Goal: Task Accomplishment & Management: Manage account settings

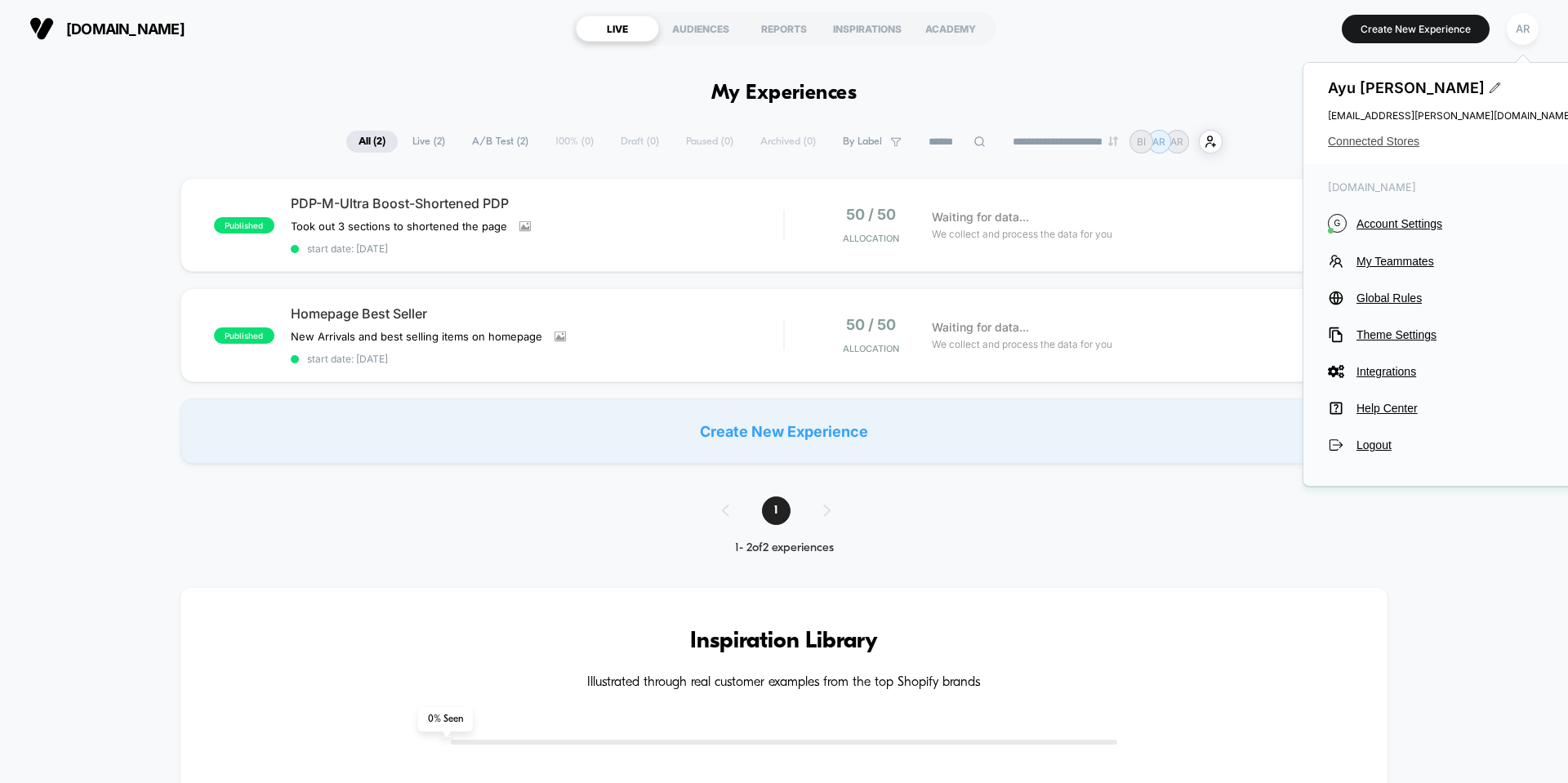
click at [1369, 138] on span "Connected Stores" at bounding box center [1450, 140] width 245 height 13
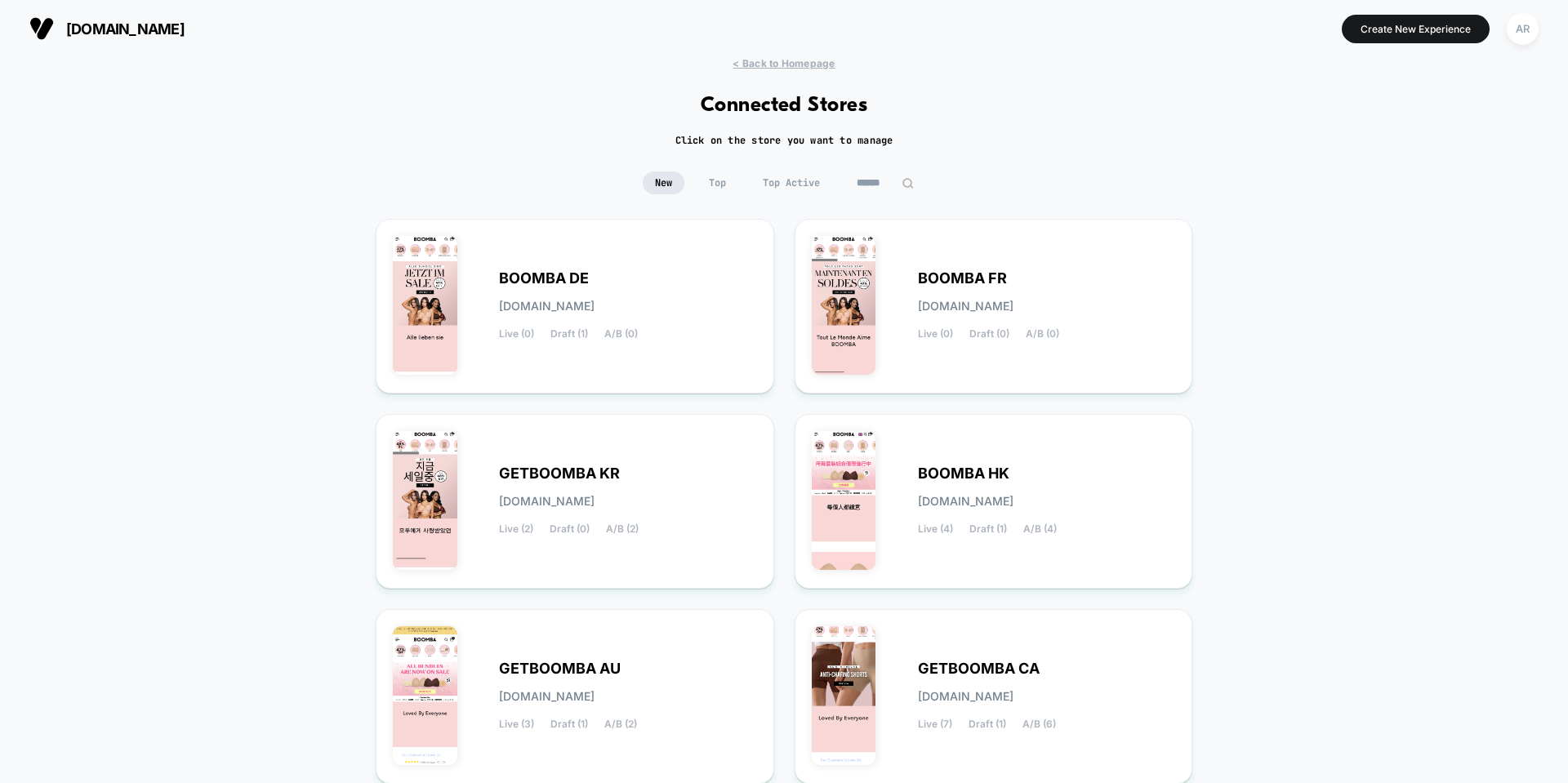
click at [1553, 14] on div "[DOMAIN_NAME] Create New Experience AR" at bounding box center [784, 28] width 1568 height 57
click at [1532, 32] on div "AR" at bounding box center [1522, 28] width 32 height 32
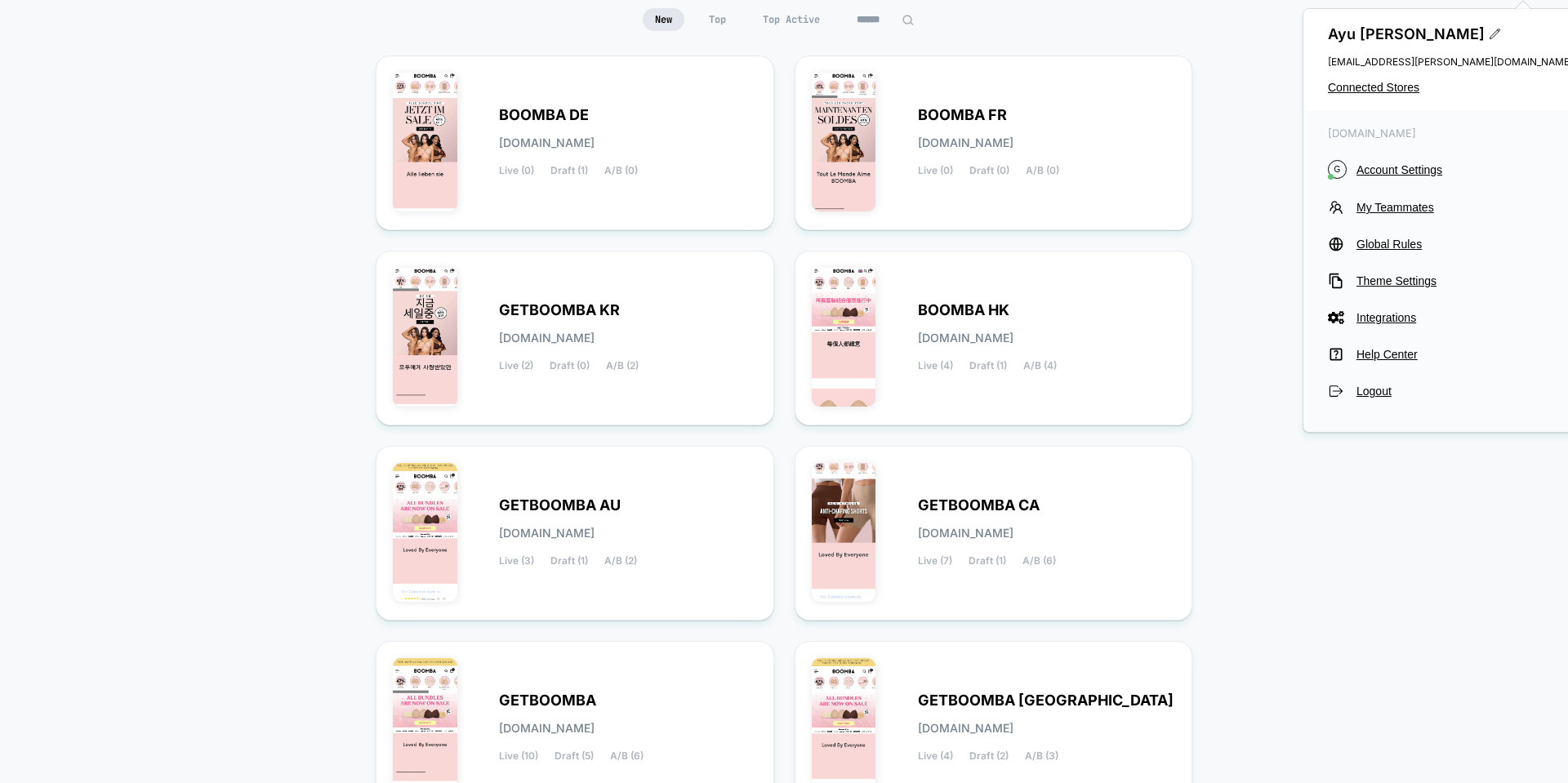
scroll to position [245, 0]
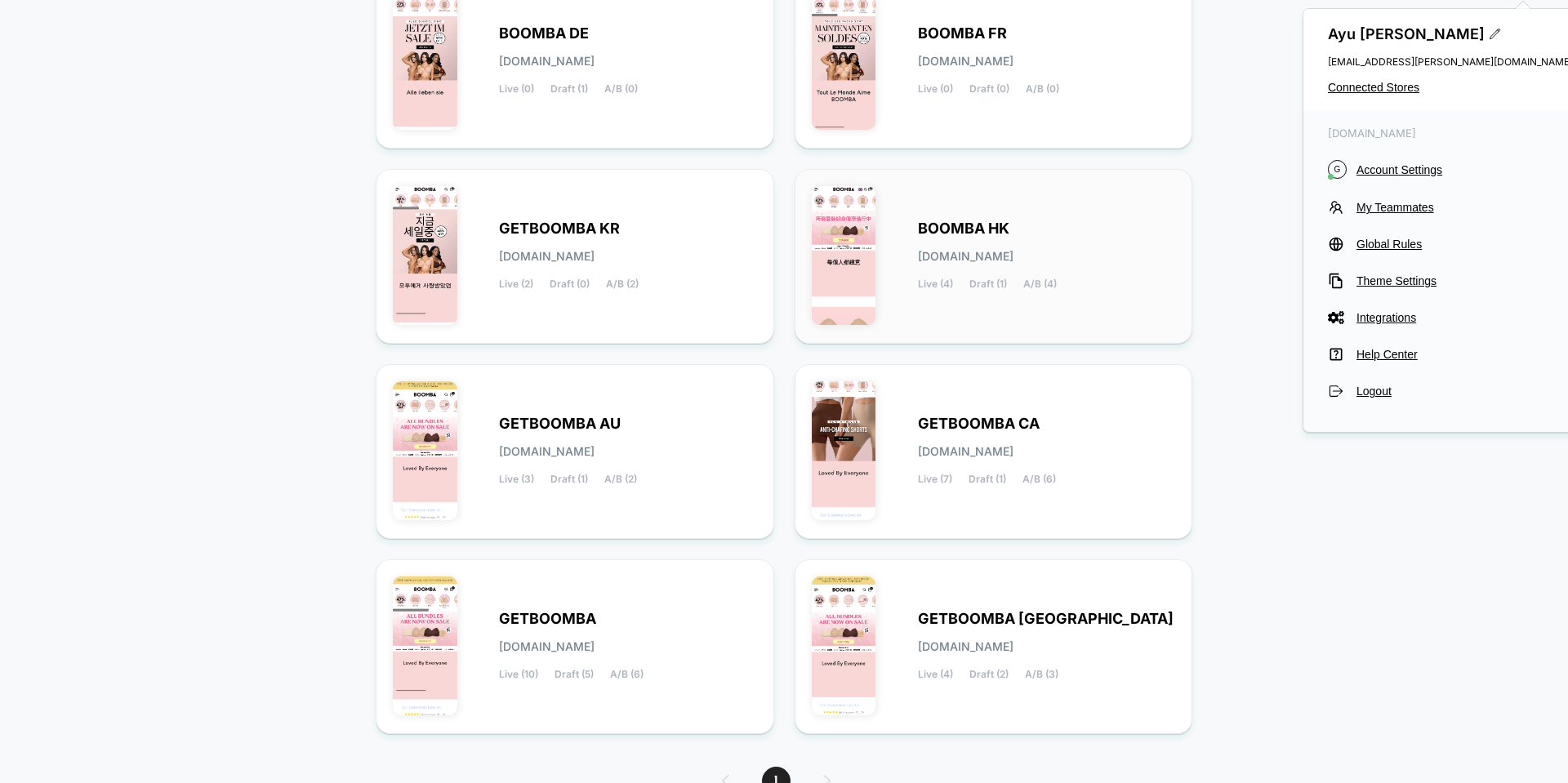
click at [981, 234] on span "BOOMBA HK" at bounding box center [963, 228] width 92 height 11
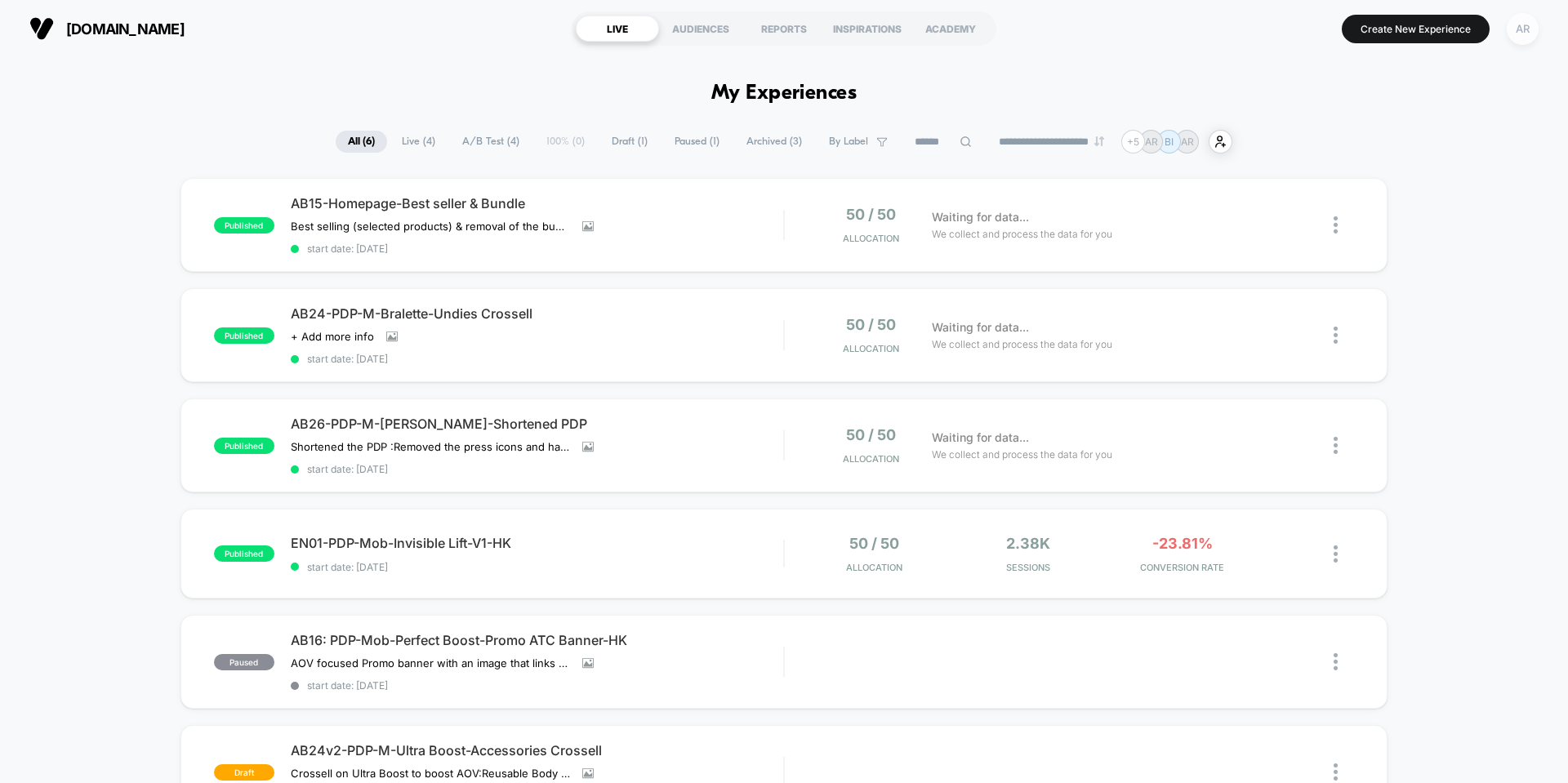
click at [1514, 37] on div "AR" at bounding box center [1522, 28] width 32 height 32
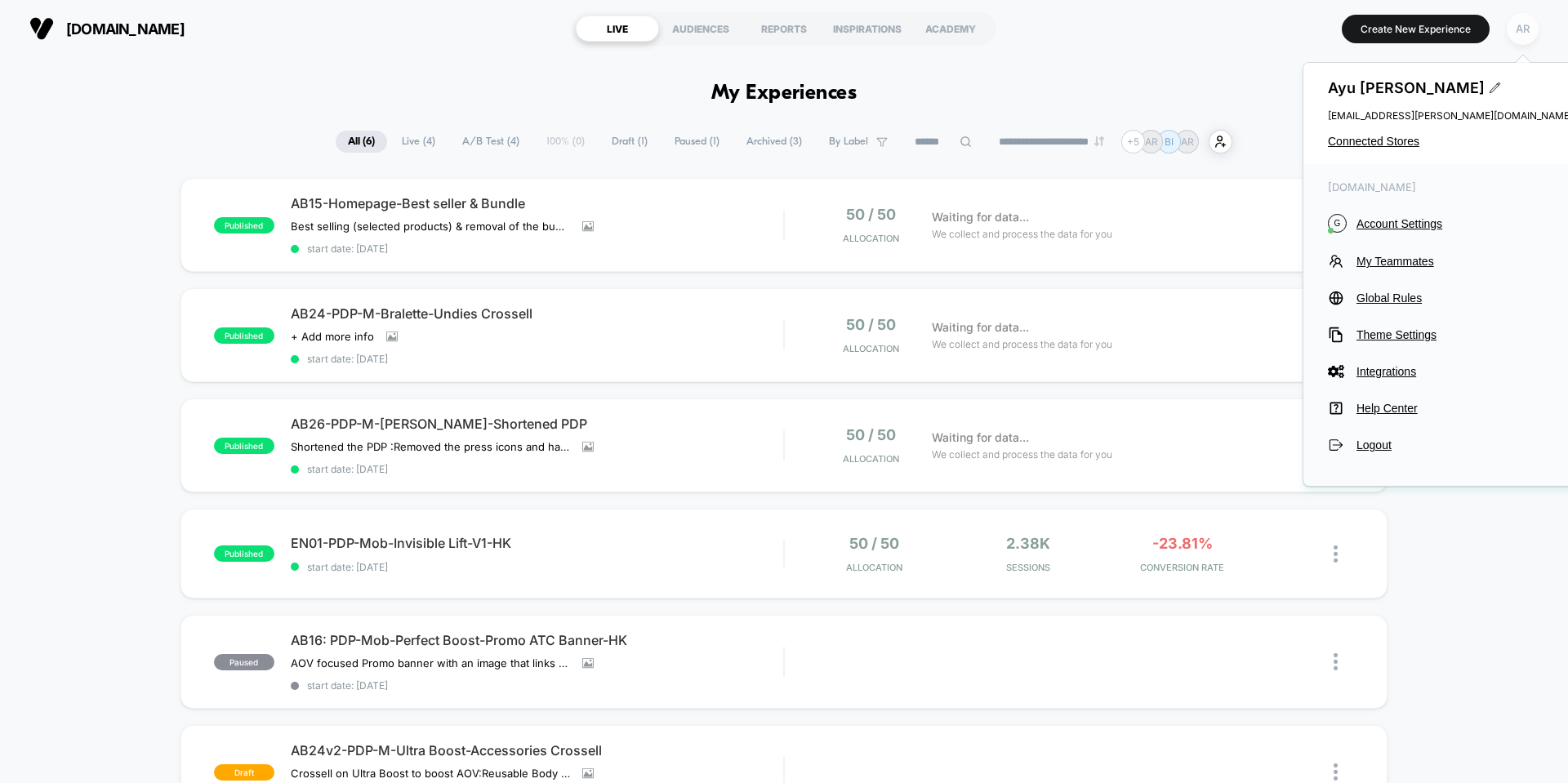
click at [1516, 28] on div "AR" at bounding box center [1522, 28] width 32 height 32
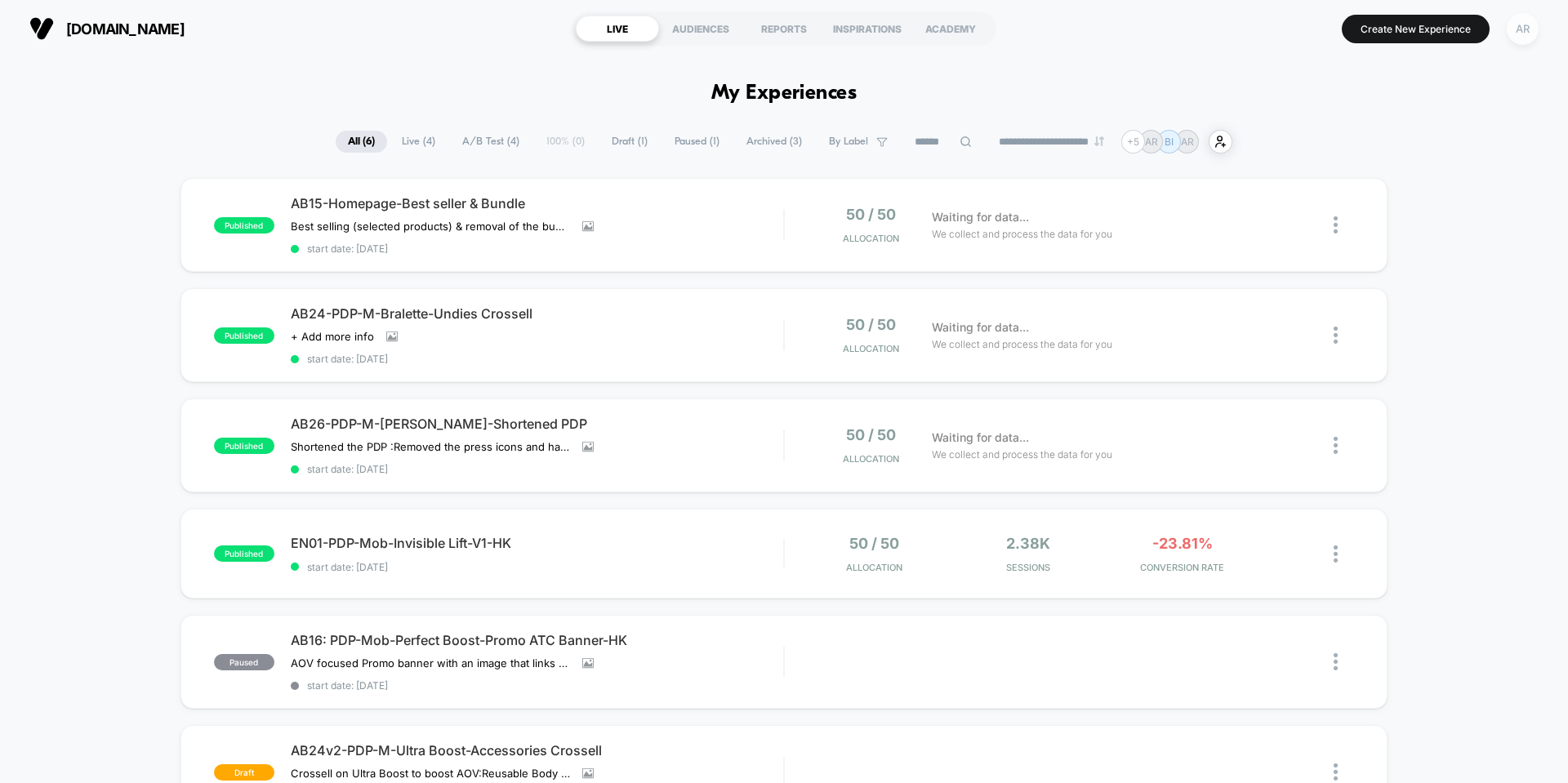
click at [1516, 28] on div "AR" at bounding box center [1522, 28] width 32 height 32
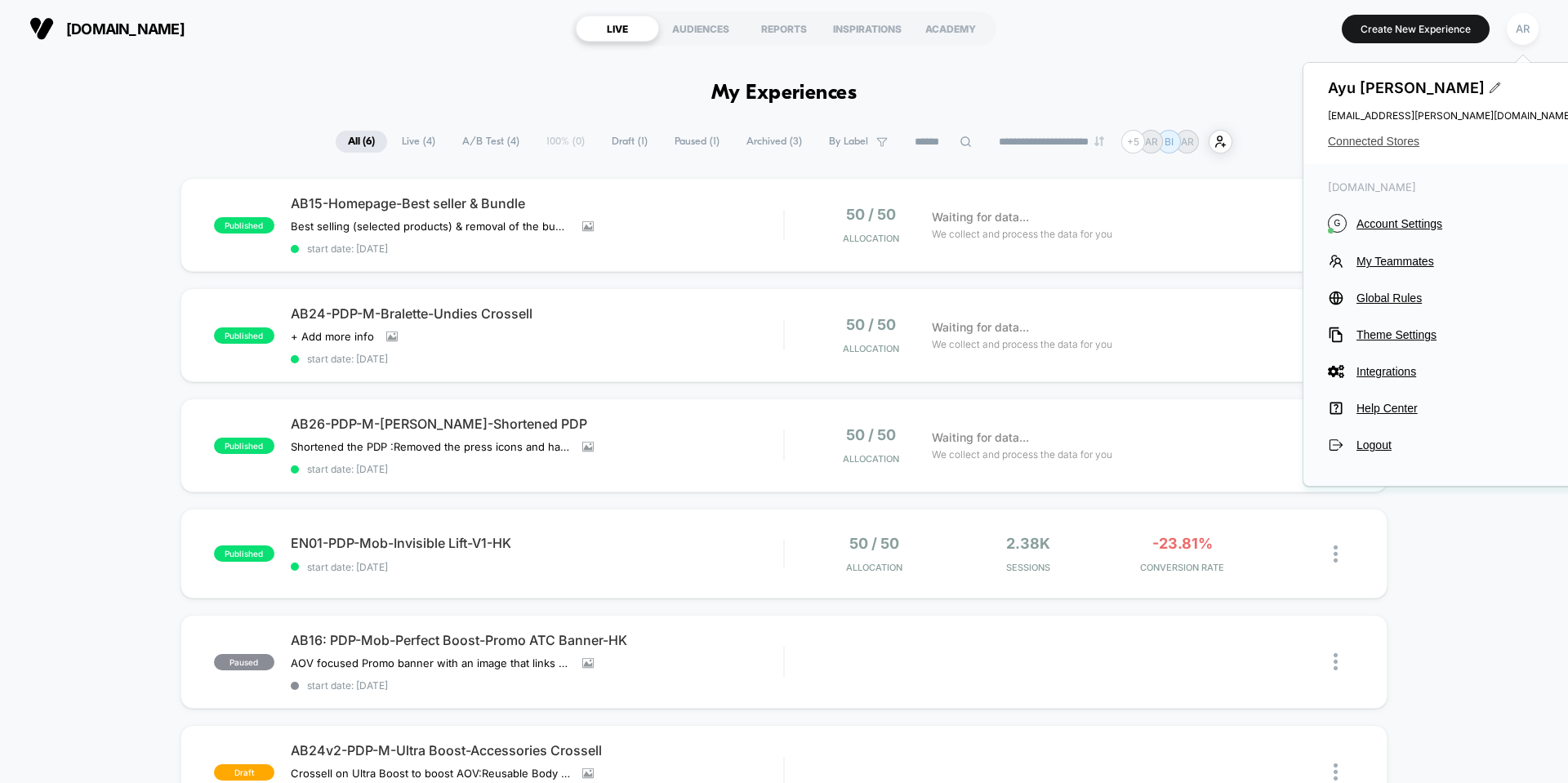
click at [1382, 142] on span "Connected Stores" at bounding box center [1450, 140] width 245 height 13
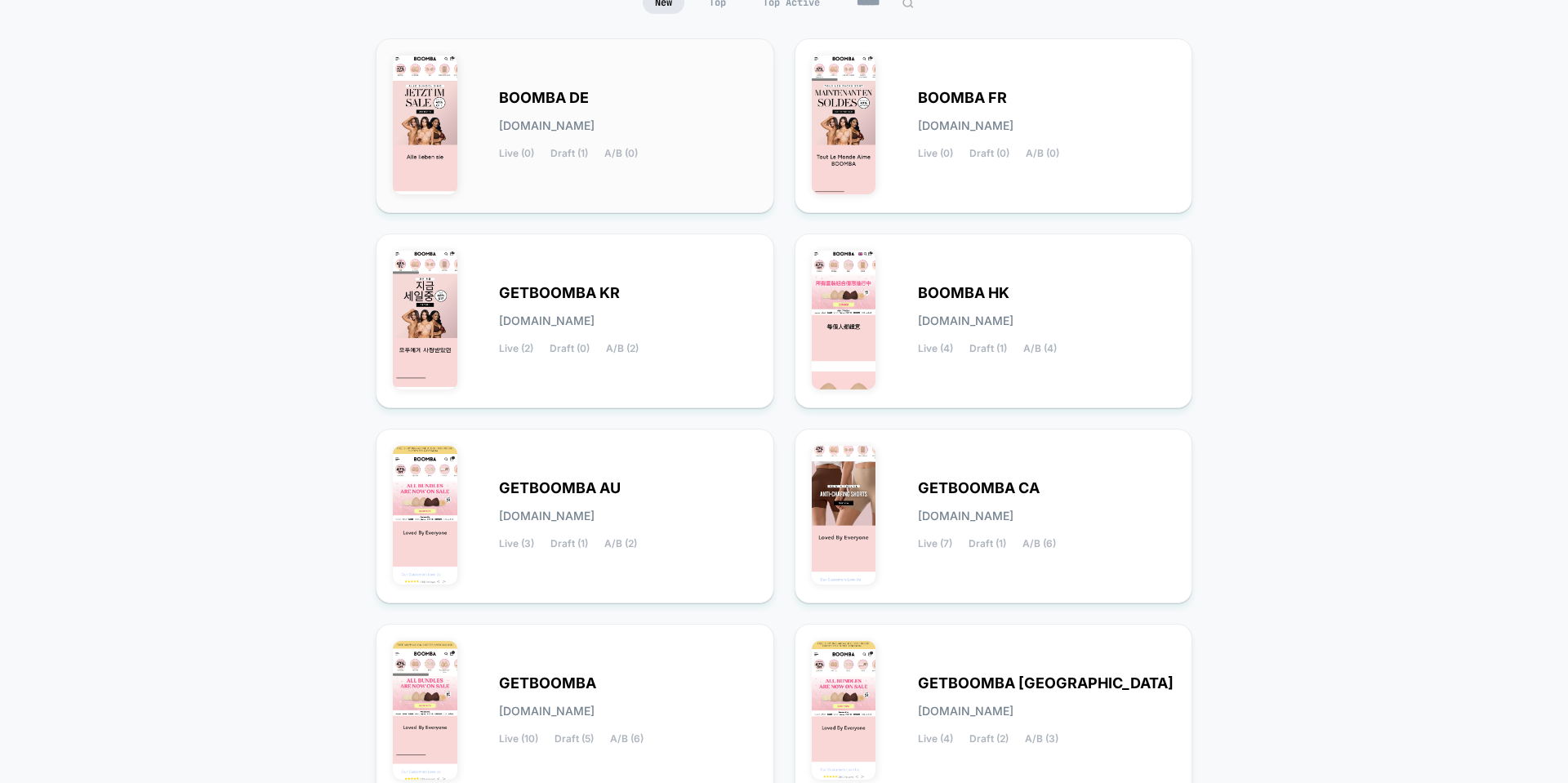
scroll to position [245, 0]
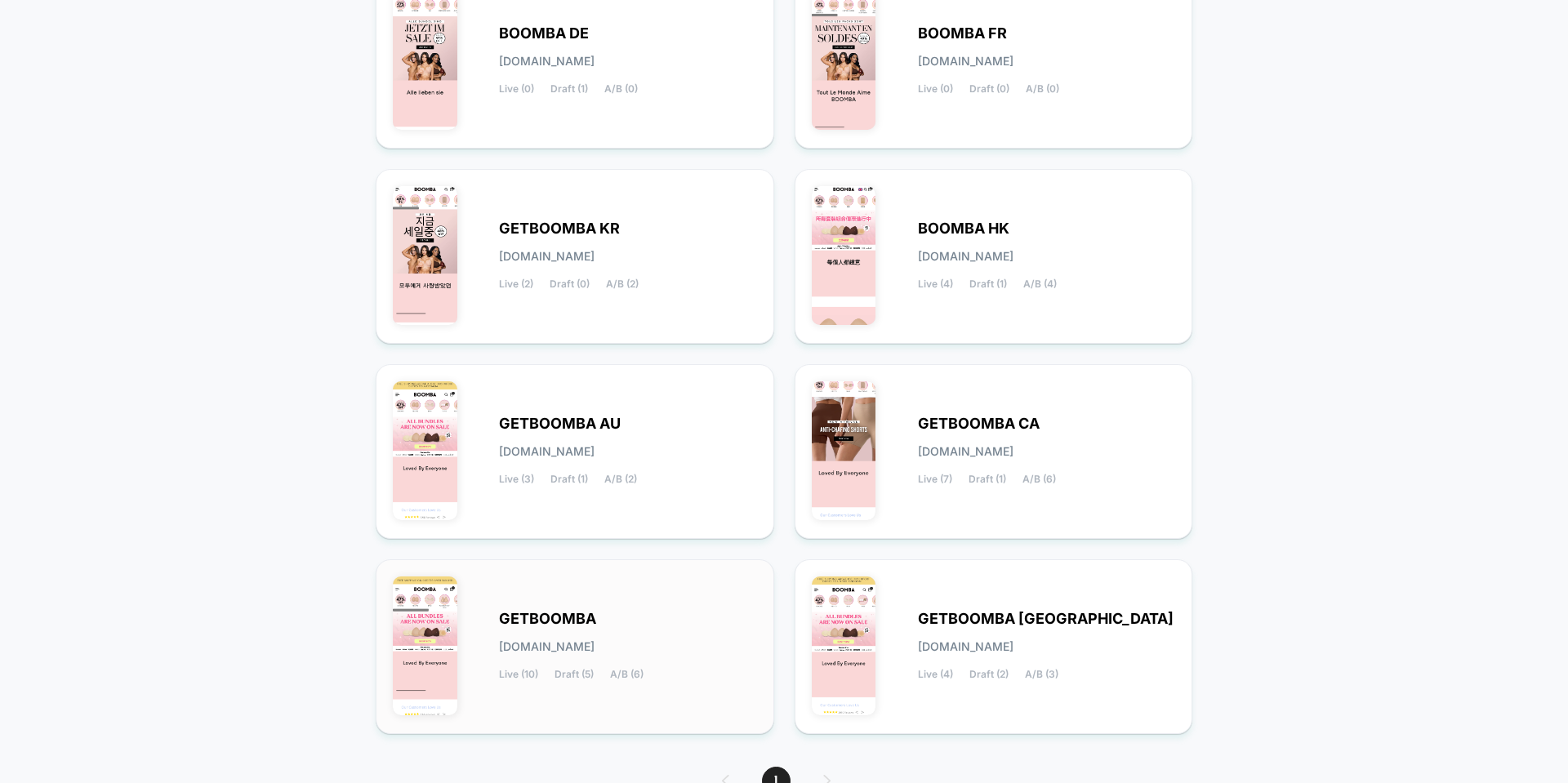
click at [649, 603] on div "GETBOOMBA [DOMAIN_NAME] Live (10) Draft (5) A/B (6)" at bounding box center [575, 647] width 365 height 140
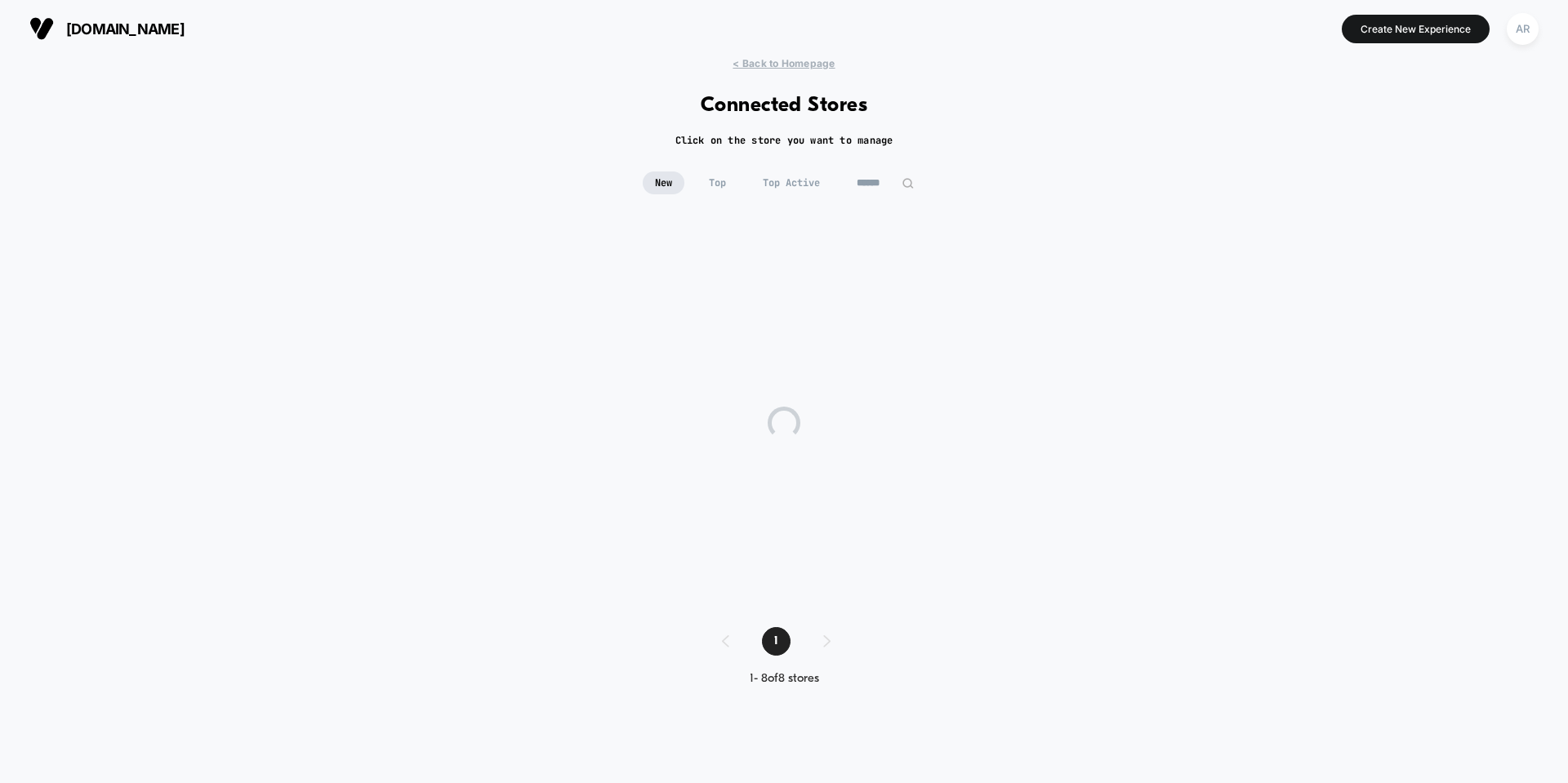
scroll to position [0, 0]
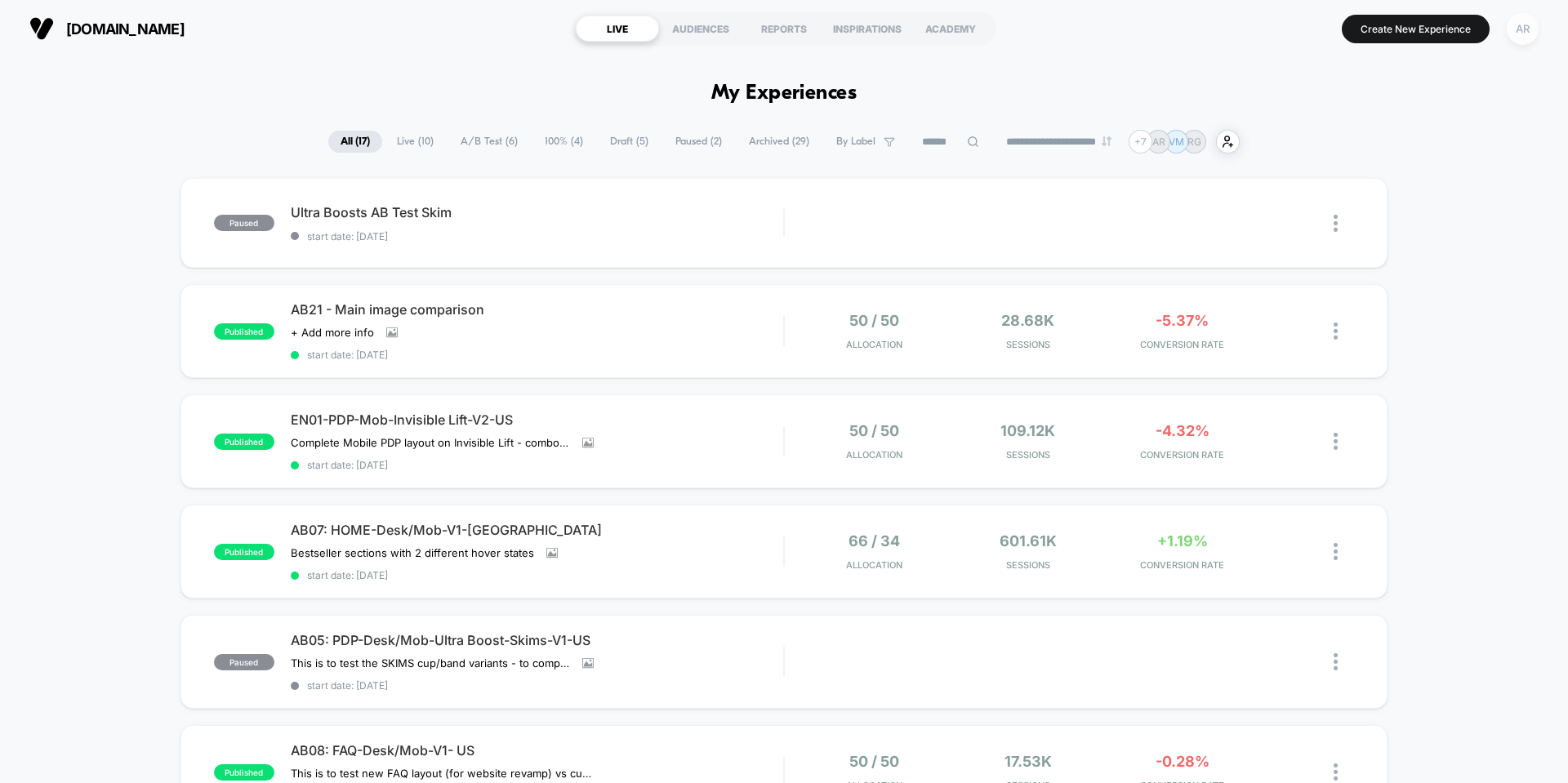
click at [1521, 39] on div "AR" at bounding box center [1522, 28] width 32 height 32
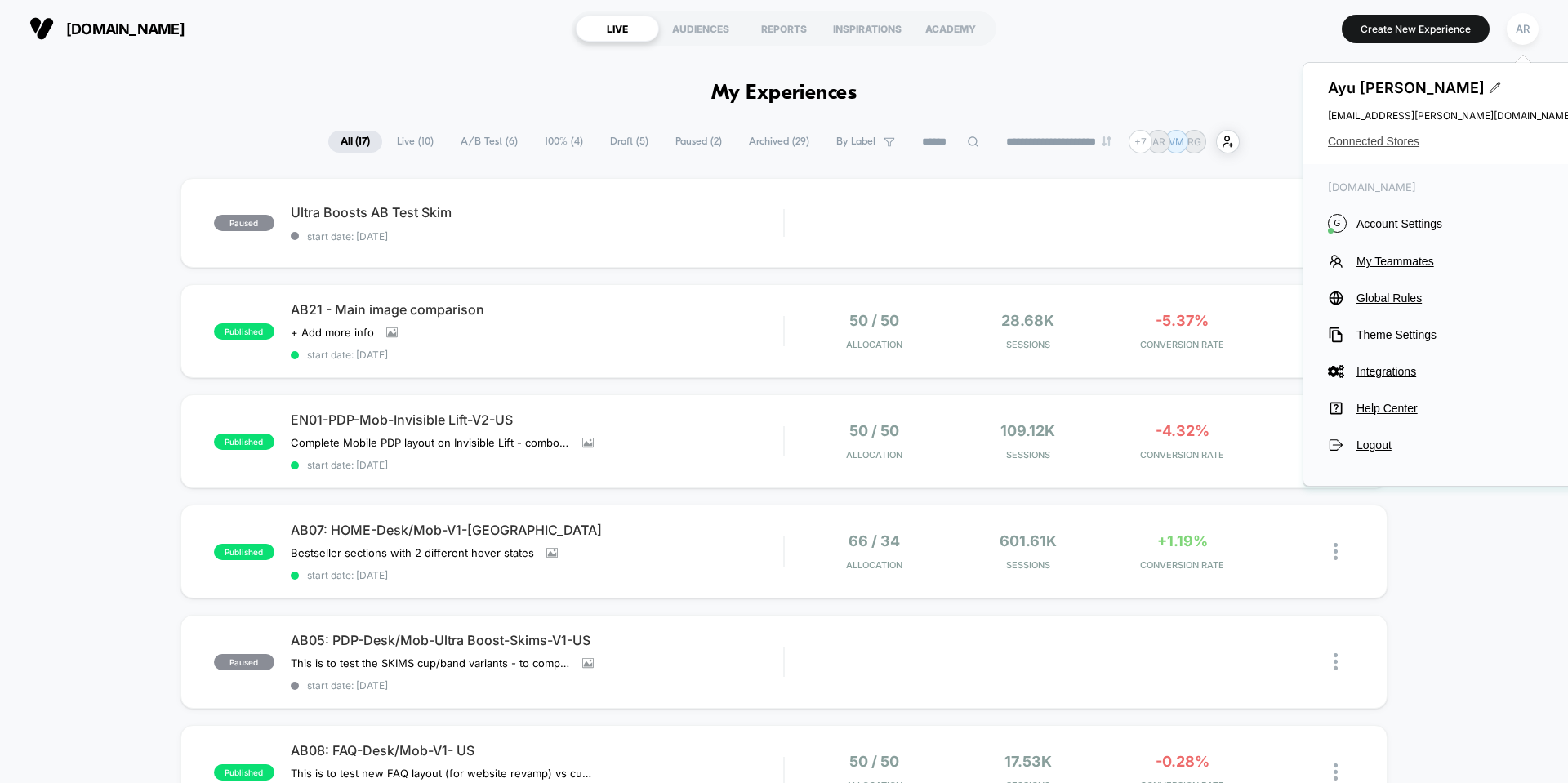
click at [1367, 139] on span "Connected Stores" at bounding box center [1450, 140] width 245 height 13
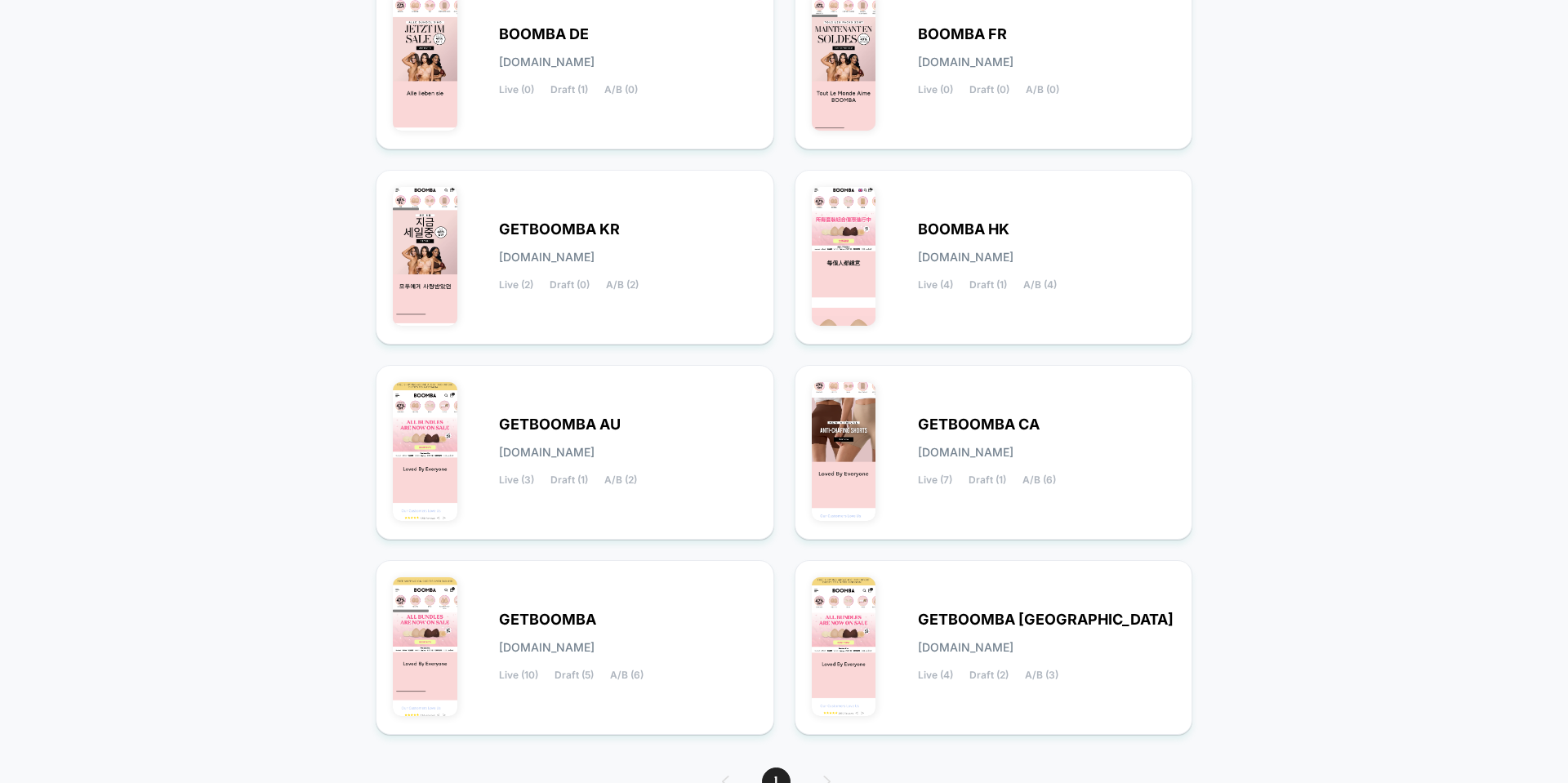
scroll to position [165, 0]
